Goal: Find specific page/section: Find specific page/section

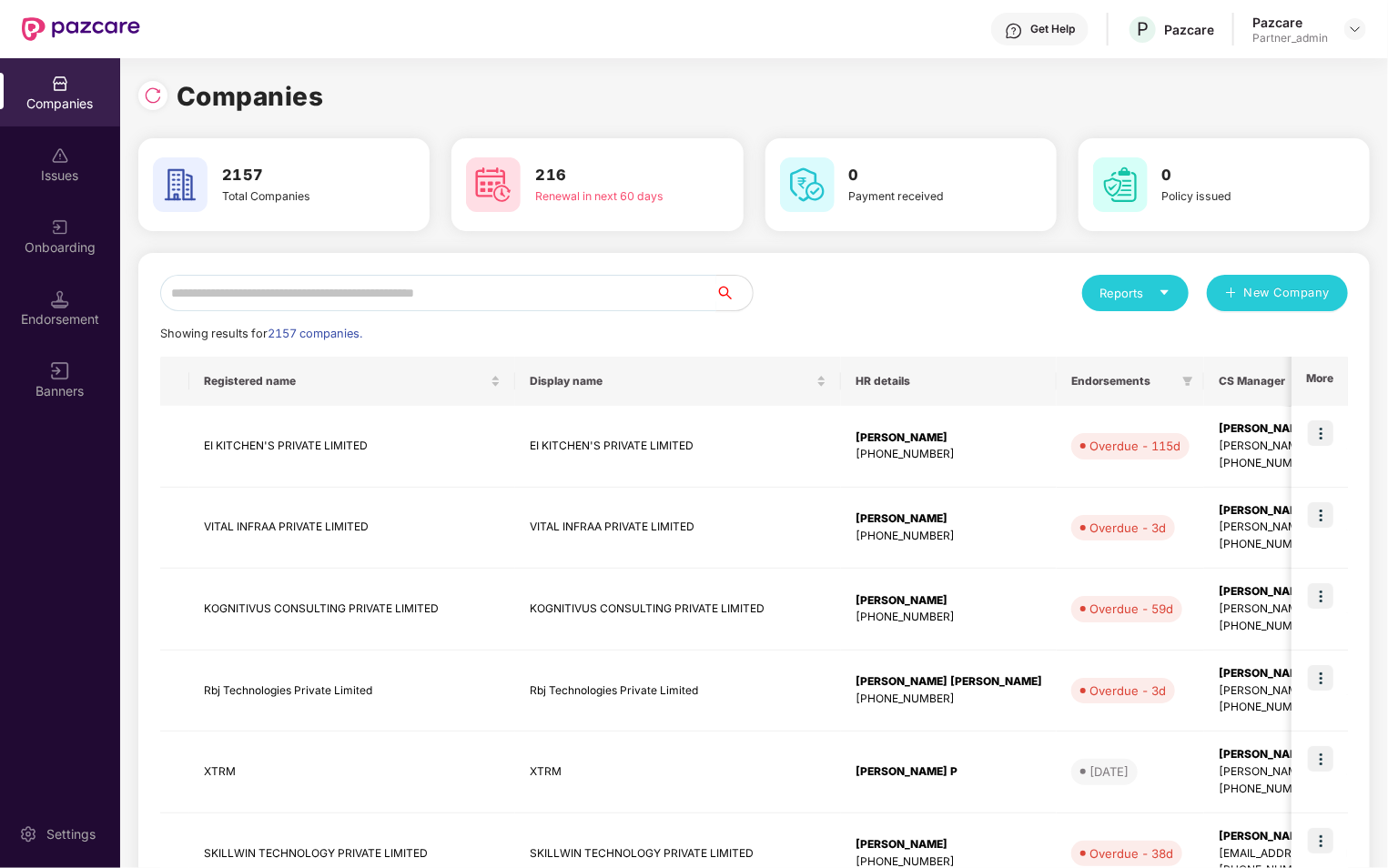
click at [366, 297] on input "text" at bounding box center [438, 293] width 556 height 37
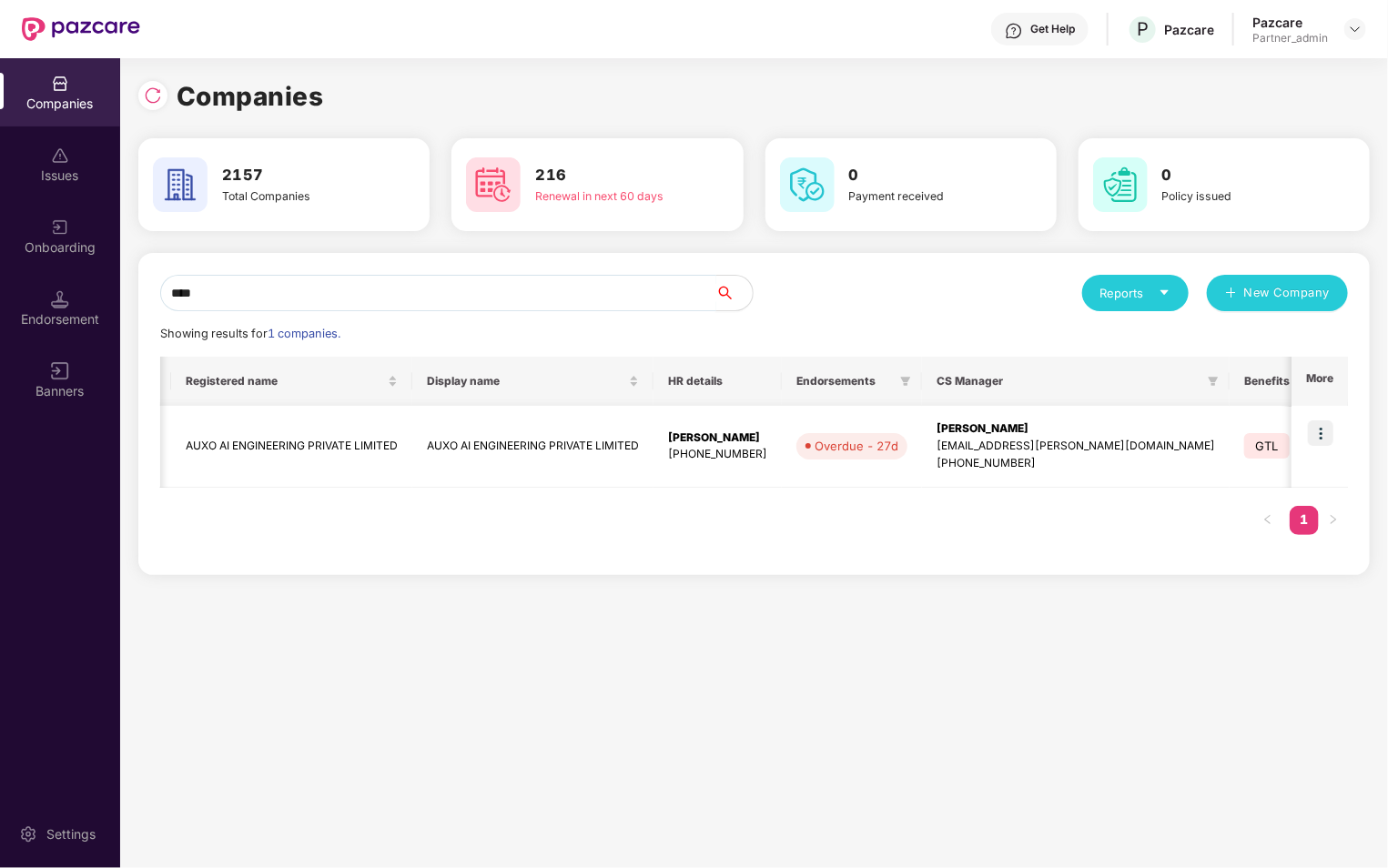
scroll to position [0, 17]
type input "****"
click at [1330, 435] on img at bounding box center [1320, 433] width 26 height 26
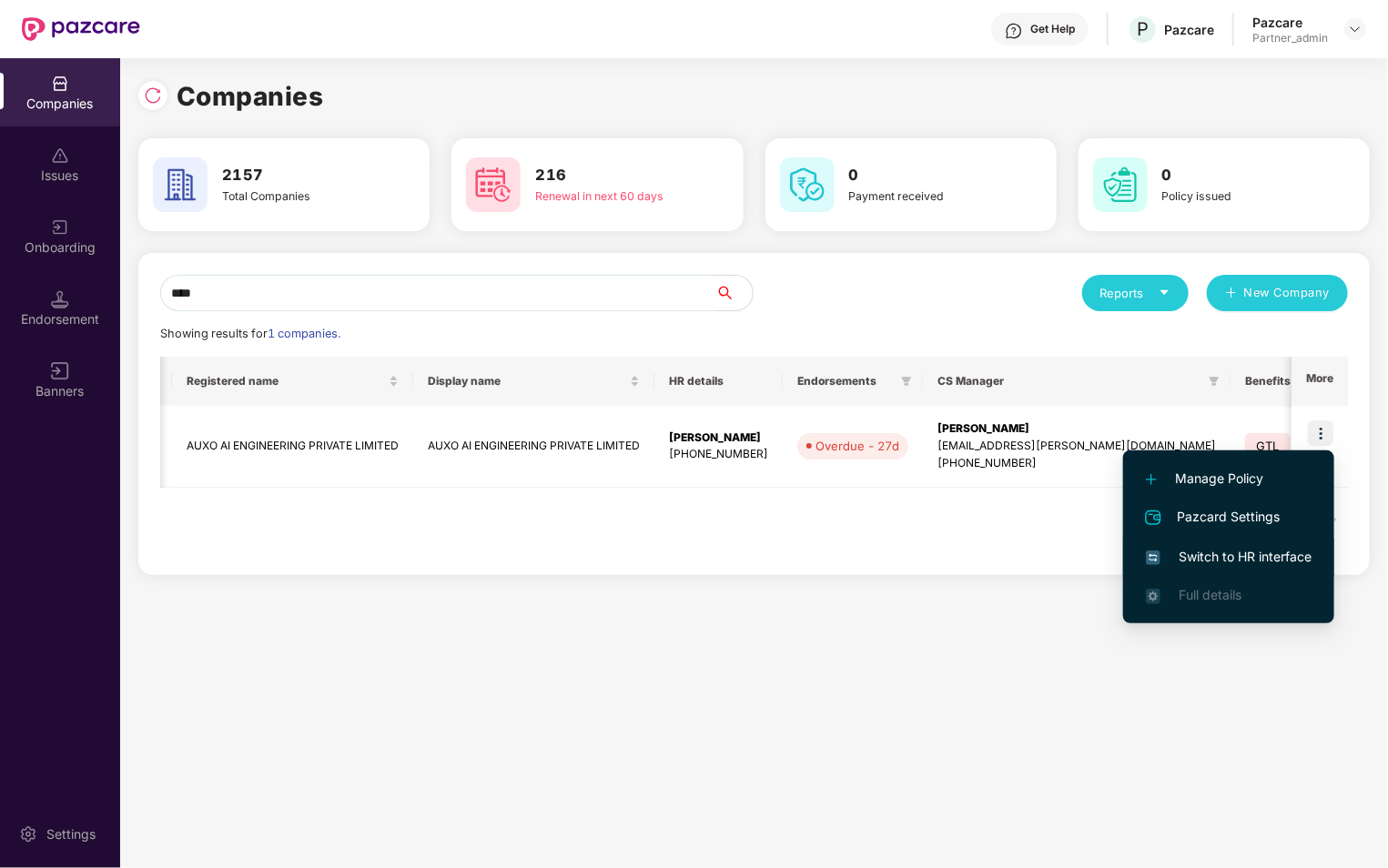
click at [1211, 563] on span "Switch to HR interface" at bounding box center [1228, 557] width 166 height 20
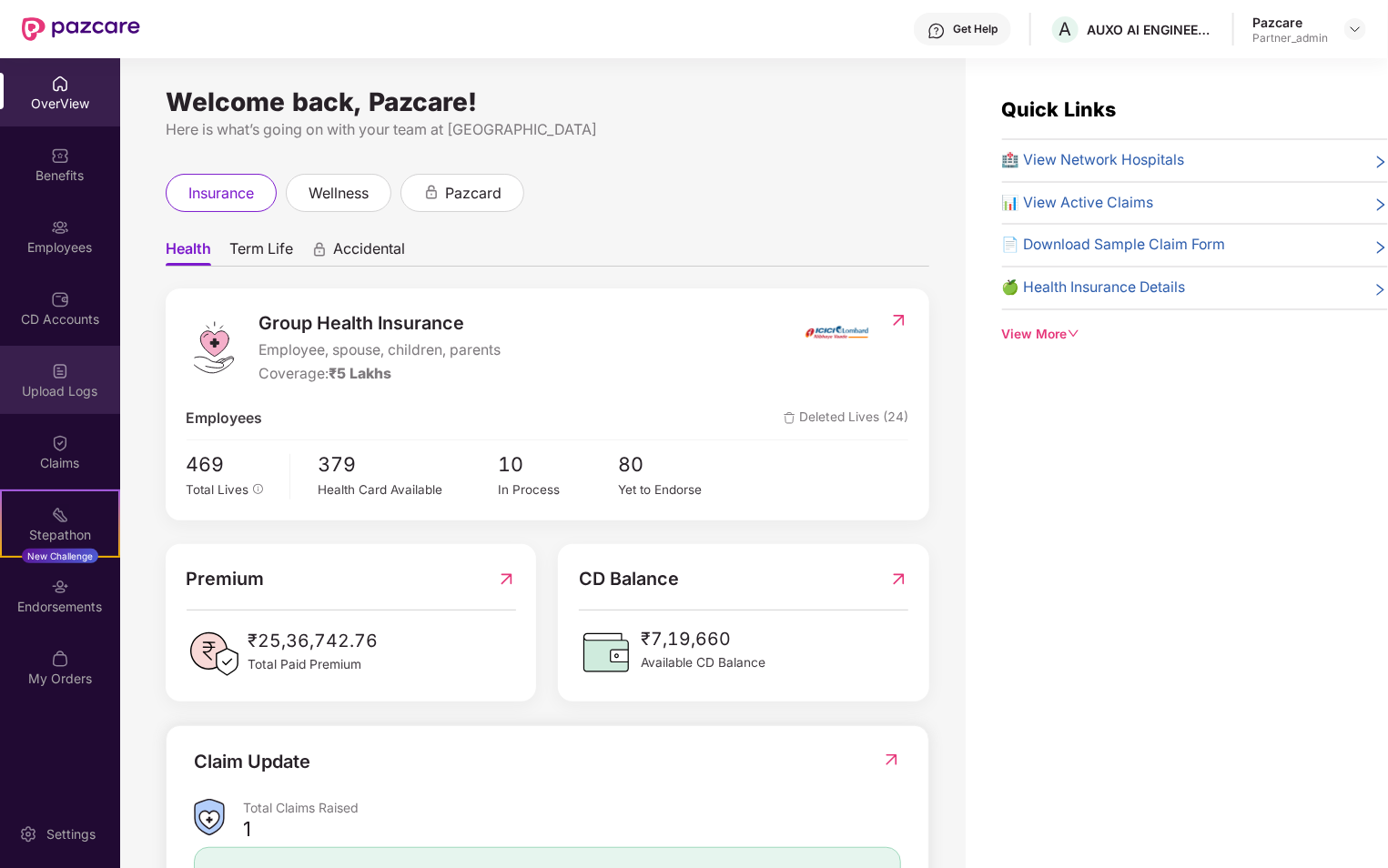
click at [58, 363] on img at bounding box center [60, 372] width 18 height 18
